Goal: Check status

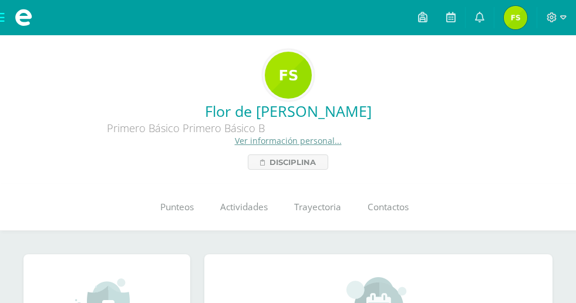
click at [479, 25] on link at bounding box center [480, 17] width 28 height 35
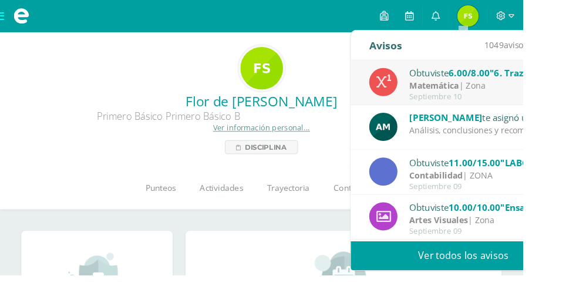
click at [167, 209] on span "Punteos" at bounding box center [176, 207] width 33 height 12
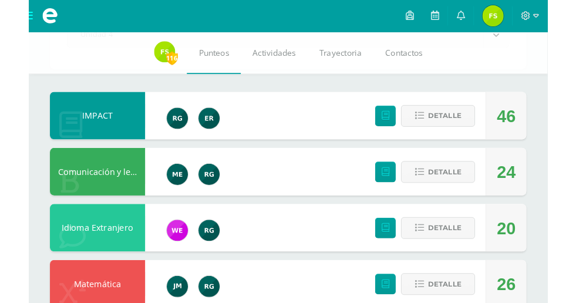
scroll to position [103, 0]
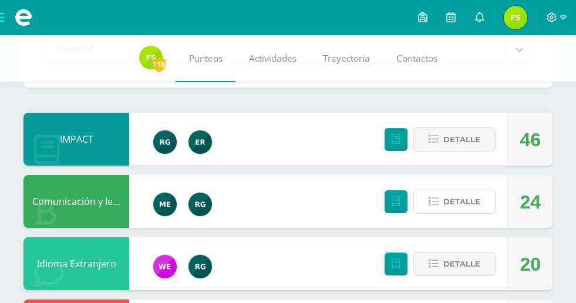
click at [478, 197] on span "Detalle" at bounding box center [462, 202] width 37 height 22
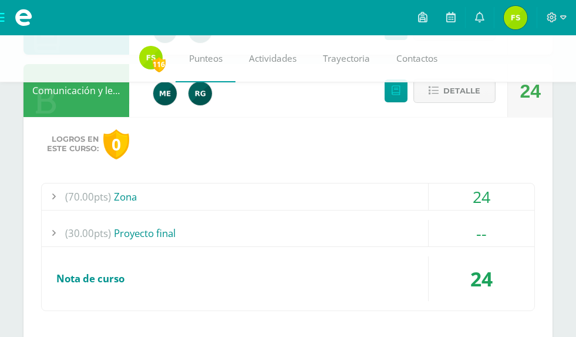
scroll to position [212, 0]
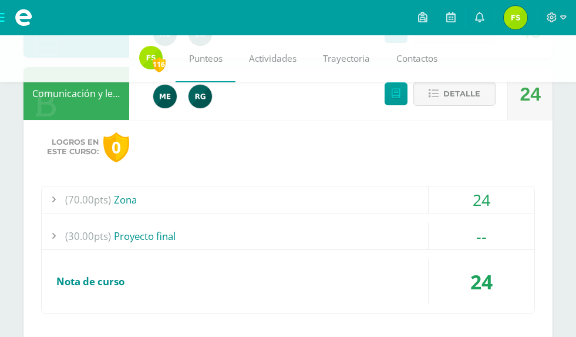
click at [474, 198] on div "24" at bounding box center [482, 199] width 106 height 26
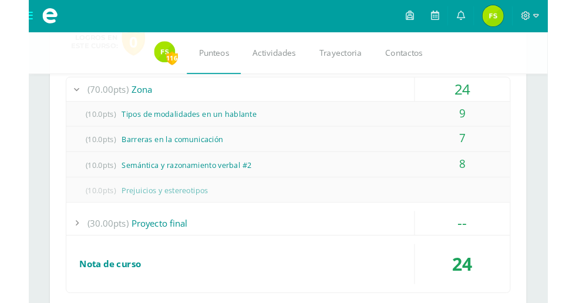
scroll to position [0, 0]
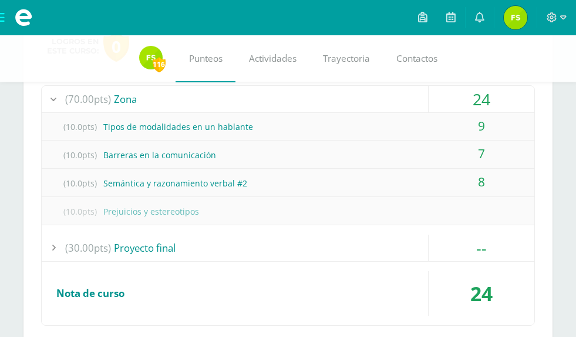
click div "46"
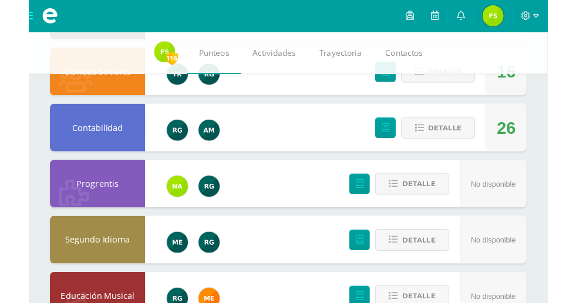
scroll to position [1242, 0]
